Goal: Task Accomplishment & Management: Manage account settings

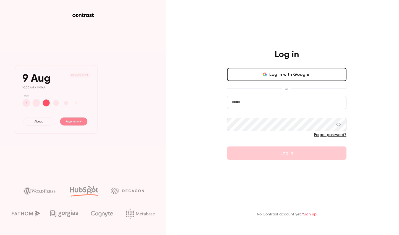
click at [256, 77] on button "Log in with Google" at bounding box center [286, 74] width 119 height 13
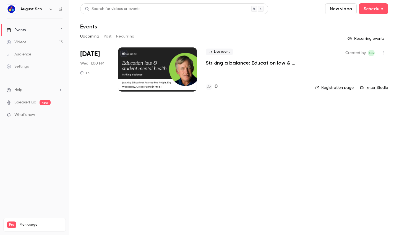
click at [141, 65] on div at bounding box center [157, 70] width 79 height 44
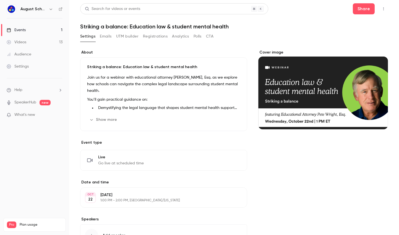
click at [154, 38] on button "Registrations" at bounding box center [155, 36] width 25 height 9
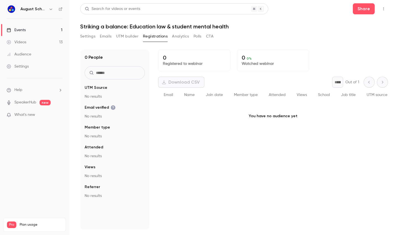
click at [117, 38] on button "UTM builder" at bounding box center [127, 36] width 22 height 9
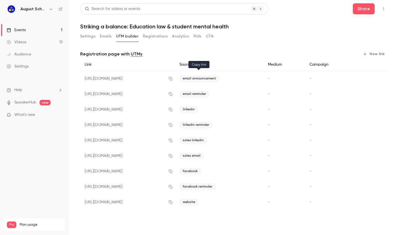
click at [175, 81] on button "button" at bounding box center [170, 78] width 9 height 9
click at [94, 39] on button "Settings" at bounding box center [87, 36] width 15 height 9
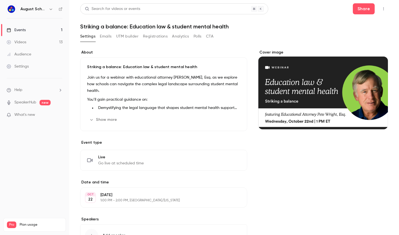
click at [372, 118] on button "Cover image" at bounding box center [377, 119] width 11 height 11
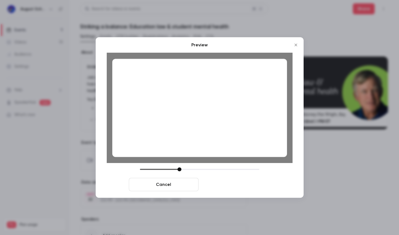
click at [234, 187] on button "Save cover" at bounding box center [236, 184] width 70 height 13
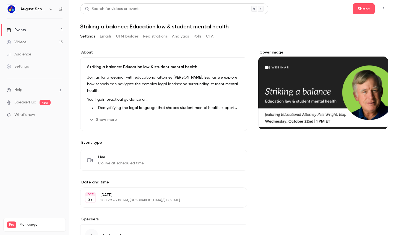
click at [105, 119] on button "Show more" at bounding box center [103, 119] width 33 height 9
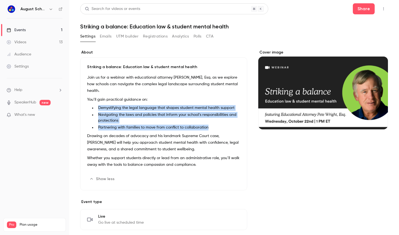
drag, startPoint x: 99, startPoint y: 107, endPoint x: 212, endPoint y: 127, distance: 115.3
click at [212, 127] on ul "Demystifying the legal language that shapes student mental health support Navig…" at bounding box center [163, 117] width 153 height 25
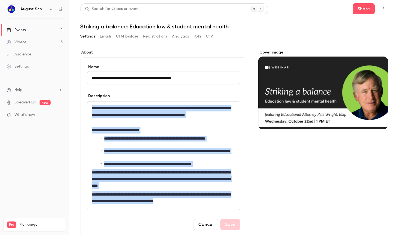
drag, startPoint x: 91, startPoint y: 107, endPoint x: 223, endPoint y: 205, distance: 164.8
click at [223, 205] on div "**********" at bounding box center [163, 156] width 152 height 109
copy div "**********"
click at [104, 138] on li "**********" at bounding box center [167, 142] width 132 height 12
drag, startPoint x: 210, startPoint y: 203, endPoint x: 93, endPoint y: 100, distance: 156.6
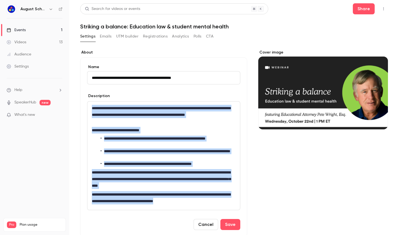
click at [93, 100] on div "**********" at bounding box center [163, 151] width 153 height 117
copy div "**********"
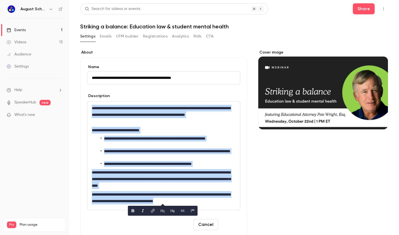
click at [226, 223] on button "Save" at bounding box center [230, 224] width 20 height 11
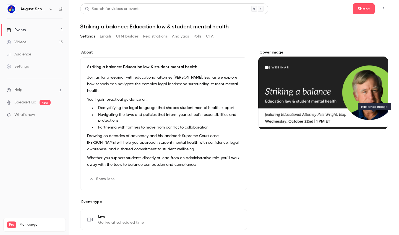
click at [374, 117] on icon "Cover image" at bounding box center [377, 119] width 6 height 4
click at [374, 119] on icon "Cover image" at bounding box center [377, 119] width 6 height 4
click at [278, 67] on div "Cover image" at bounding box center [323, 90] width 130 height 80
click at [0, 0] on input "Cover image" at bounding box center [0, 0] width 0 height 0
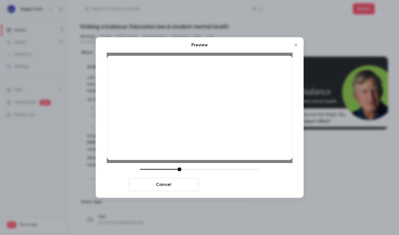
click at [230, 185] on button "Save cover" at bounding box center [236, 184] width 70 height 13
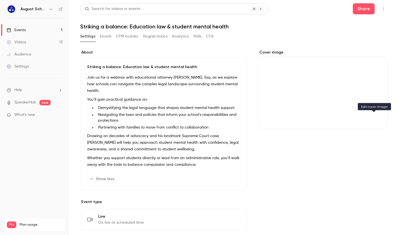
click at [372, 115] on button "Cover image" at bounding box center [377, 119] width 11 height 11
click at [295, 89] on div "Cover image" at bounding box center [323, 90] width 130 height 80
click at [0, 0] on input "Cover image" at bounding box center [0, 0] width 0 height 0
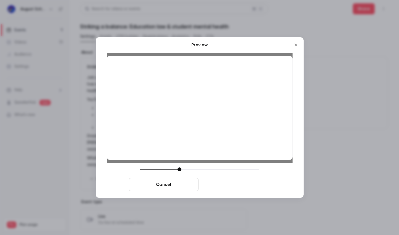
click at [239, 190] on button "Save cover" at bounding box center [236, 184] width 70 height 13
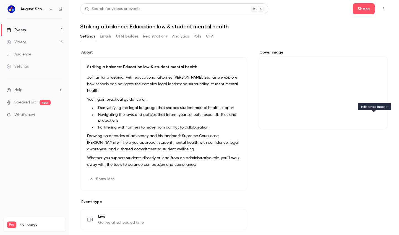
click at [377, 120] on button "Cover image" at bounding box center [377, 119] width 11 height 11
click at [325, 99] on div "Cover image" at bounding box center [323, 90] width 130 height 80
click at [0, 0] on input "Cover image" at bounding box center [0, 0] width 0 height 0
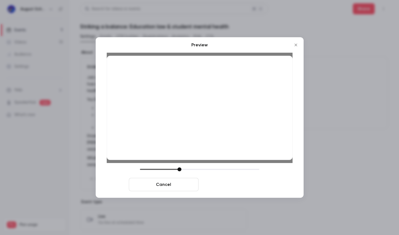
click at [246, 182] on button "Save cover" at bounding box center [236, 184] width 70 height 13
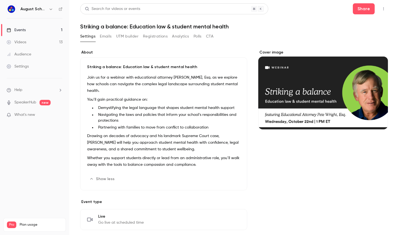
click at [128, 36] on button "UTM builder" at bounding box center [127, 36] width 22 height 9
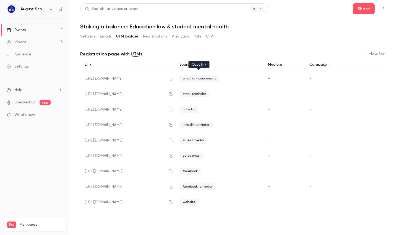
click at [173, 79] on icon "button" at bounding box center [170, 79] width 4 height 4
click at [172, 202] on icon "button" at bounding box center [171, 203] width 4 height 4
